Goal: Navigation & Orientation: Find specific page/section

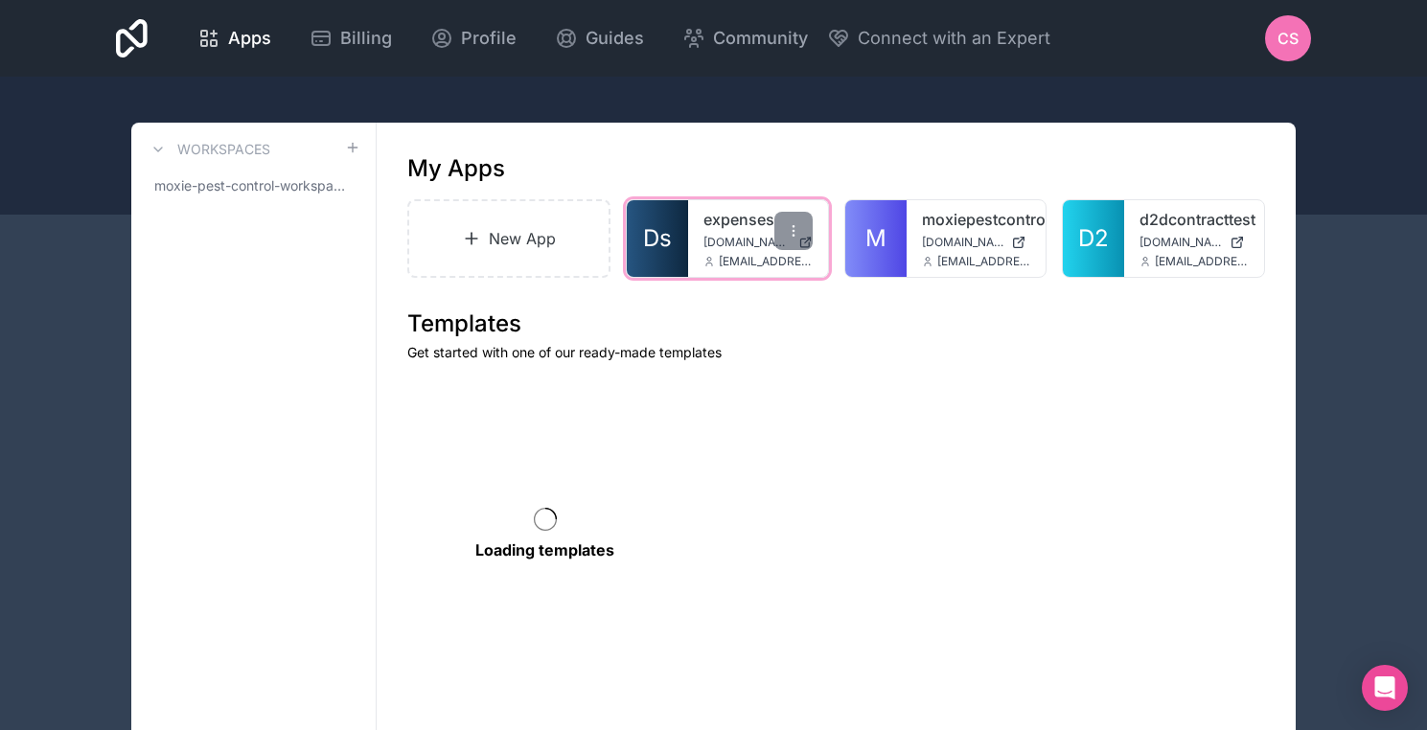
click at [738, 223] on link "expenses" at bounding box center [757, 219] width 109 height 23
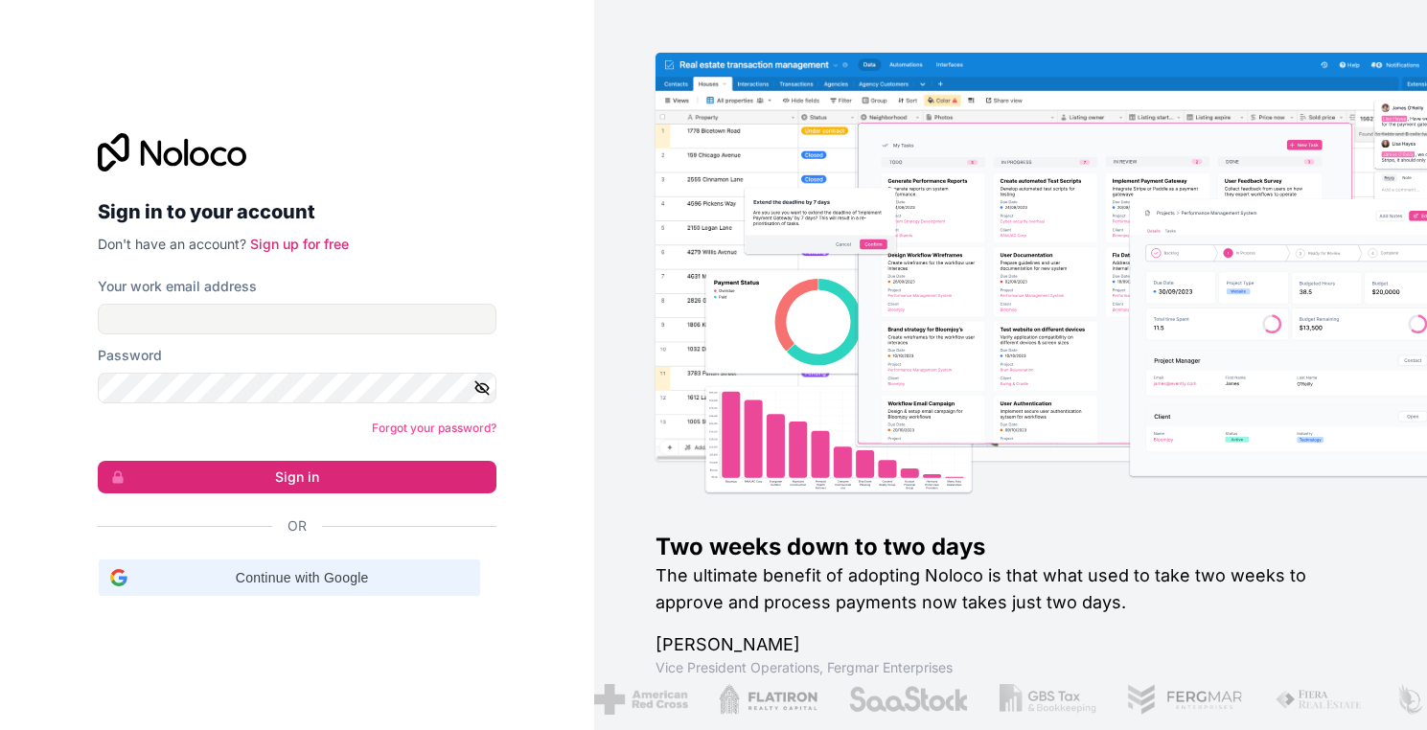
click at [428, 574] on span "Continue with Google" at bounding box center [302, 578] width 334 height 20
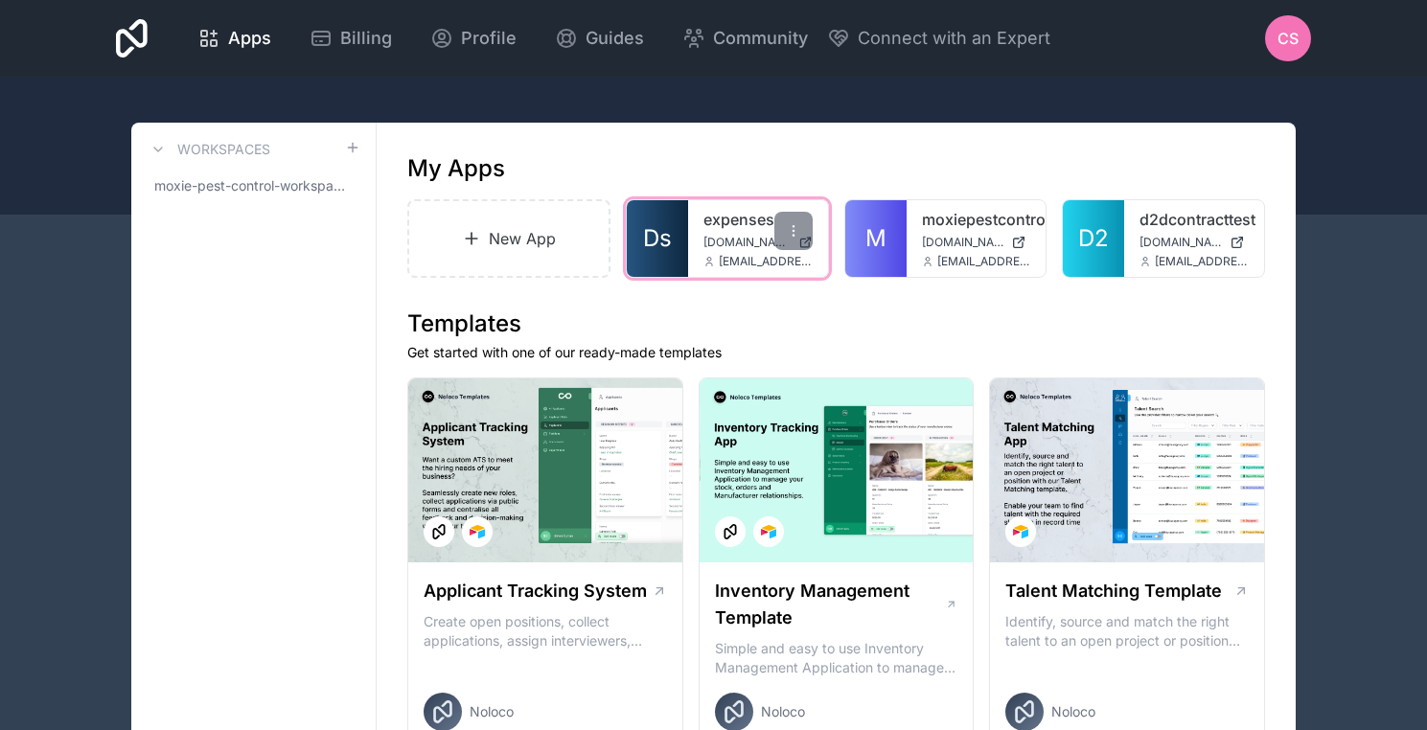
click at [740, 249] on div "expenses d2dsales.moxieservices.com csnavely@moxiepestcontrol.com" at bounding box center [758, 238] width 140 height 77
click at [703, 216] on link "expenses" at bounding box center [757, 219] width 109 height 23
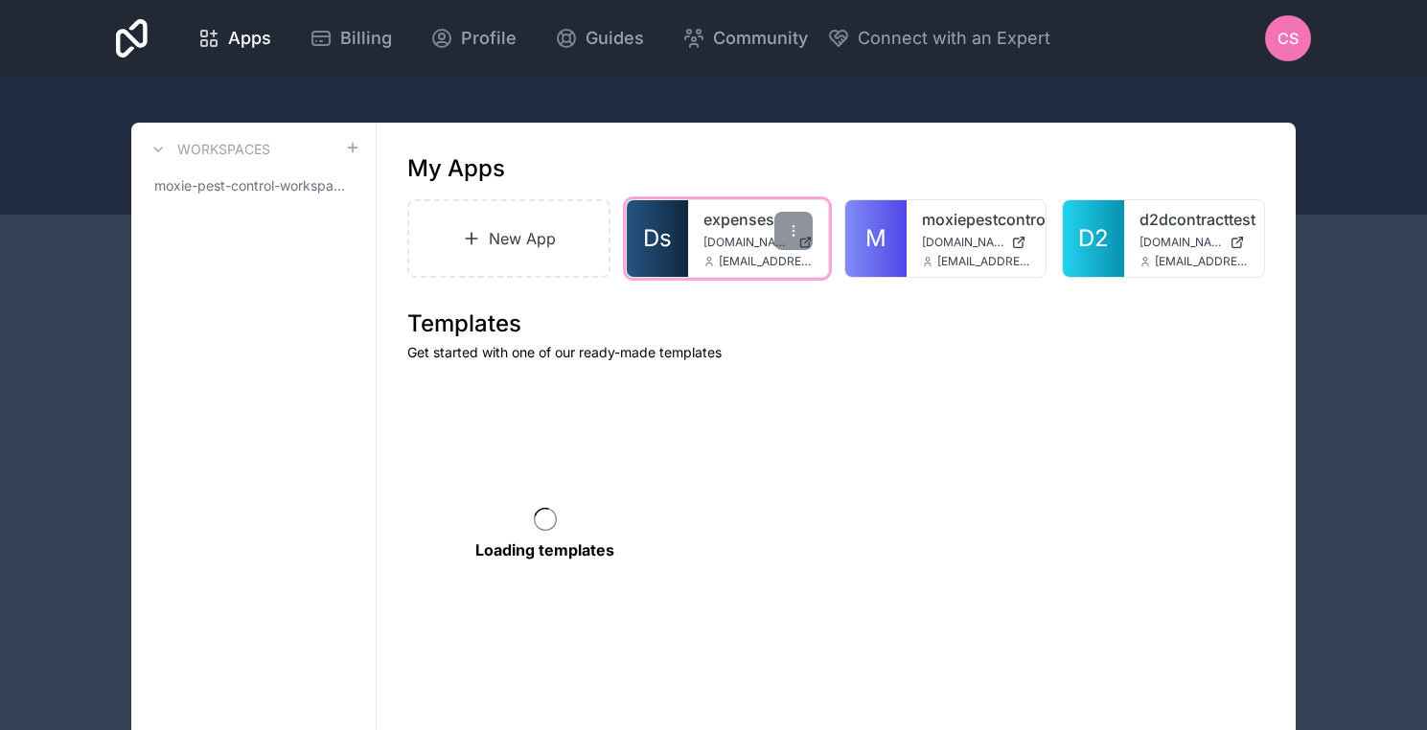
click at [723, 247] on span "[DOMAIN_NAME]" at bounding box center [746, 242] width 87 height 15
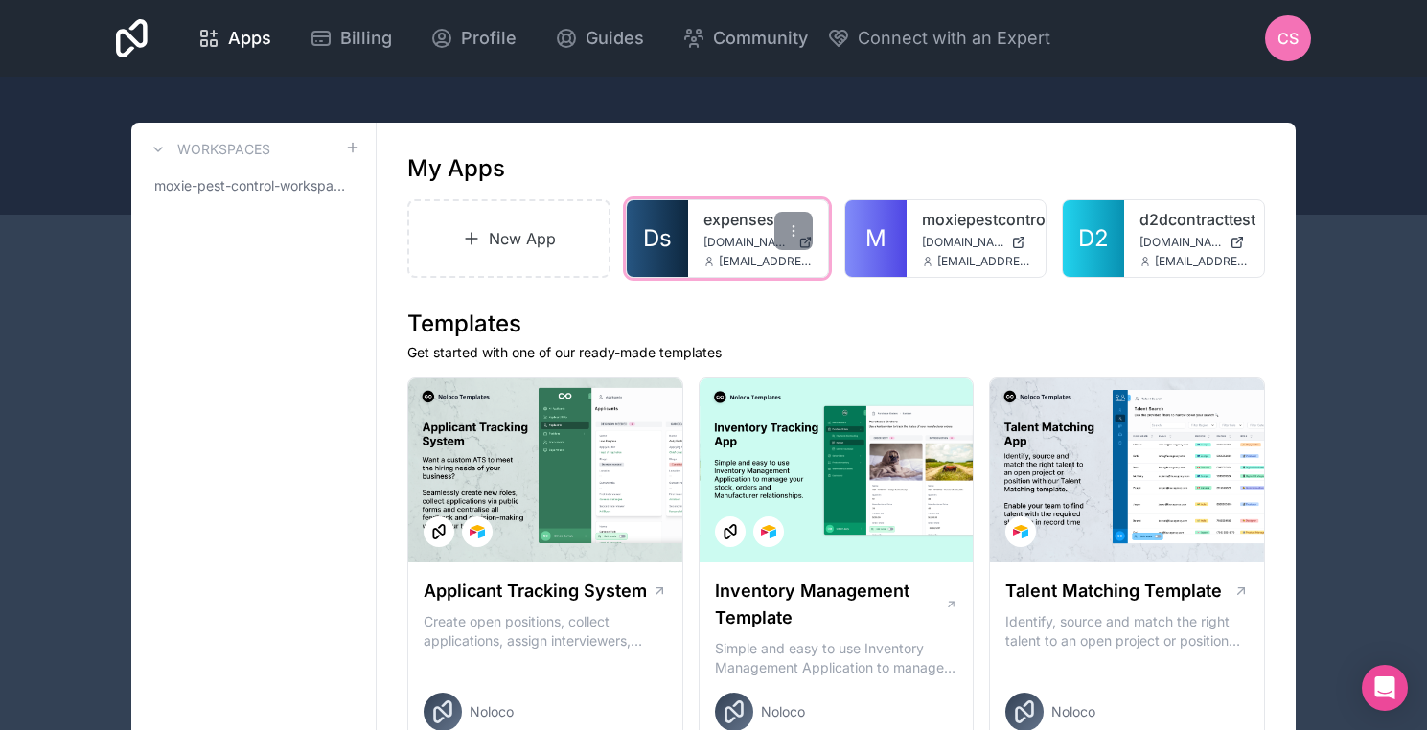
click at [744, 225] on link "expenses" at bounding box center [757, 219] width 109 height 23
